Goal: Navigation & Orientation: Find specific page/section

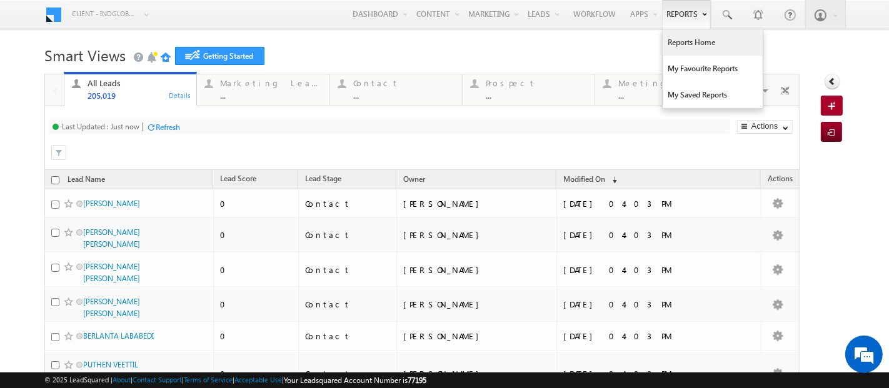
click at [689, 44] on link "Reports Home" at bounding box center [713, 42] width 100 height 26
